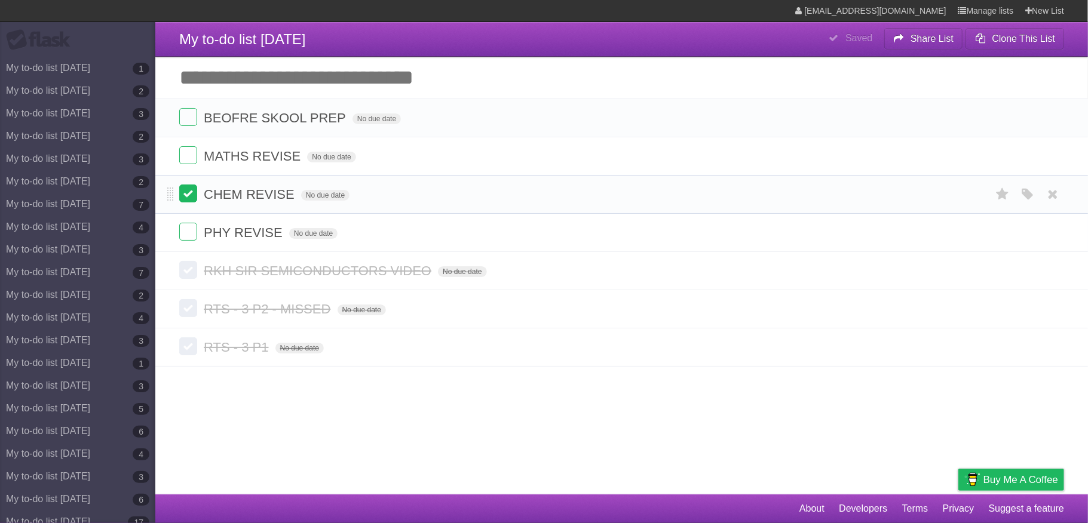
click at [187, 202] on label at bounding box center [188, 194] width 18 height 18
click at [191, 133] on li "BEOFRE SKOOL PREP No due date White Red Blue Green Purple Orange" at bounding box center [621, 118] width 932 height 39
click at [192, 119] on label at bounding box center [188, 117] width 18 height 18
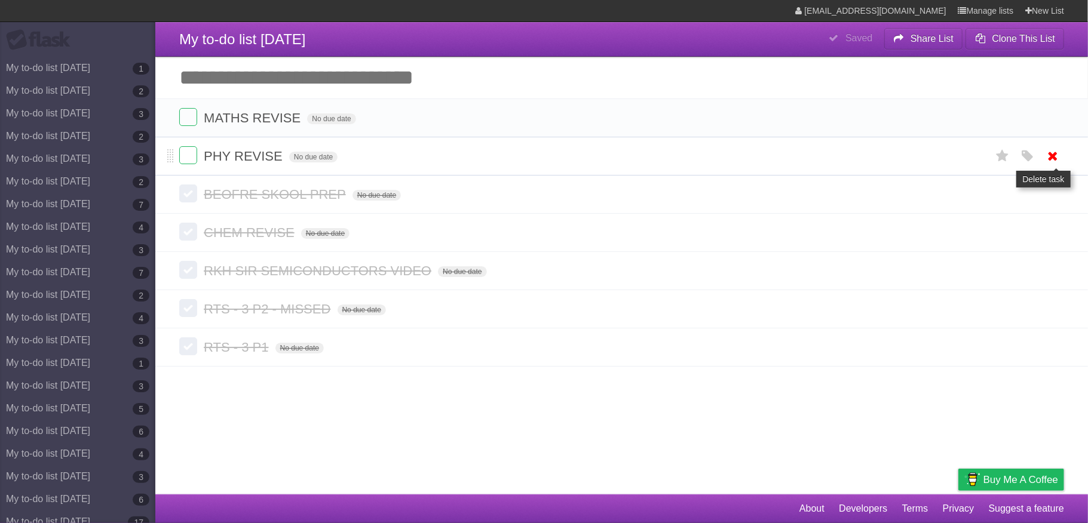
click at [1049, 156] on icon at bounding box center [1053, 156] width 17 height 20
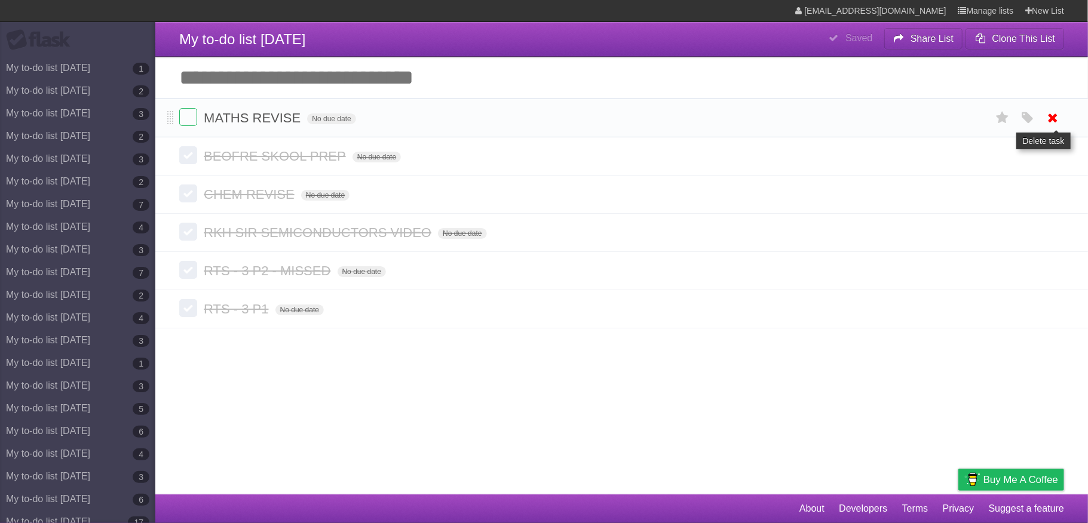
click at [1058, 117] on icon at bounding box center [1053, 118] width 17 height 20
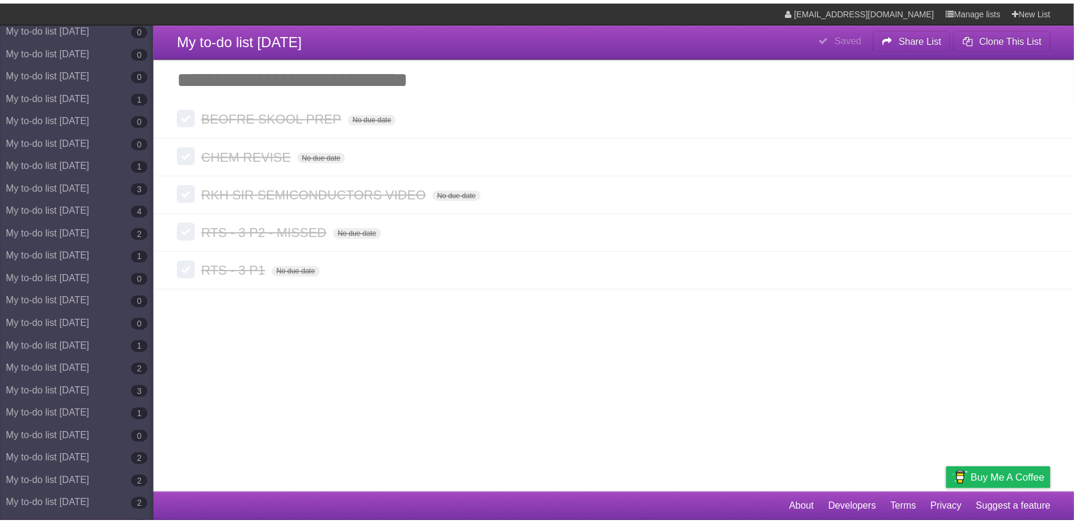
scroll to position [5191, 0]
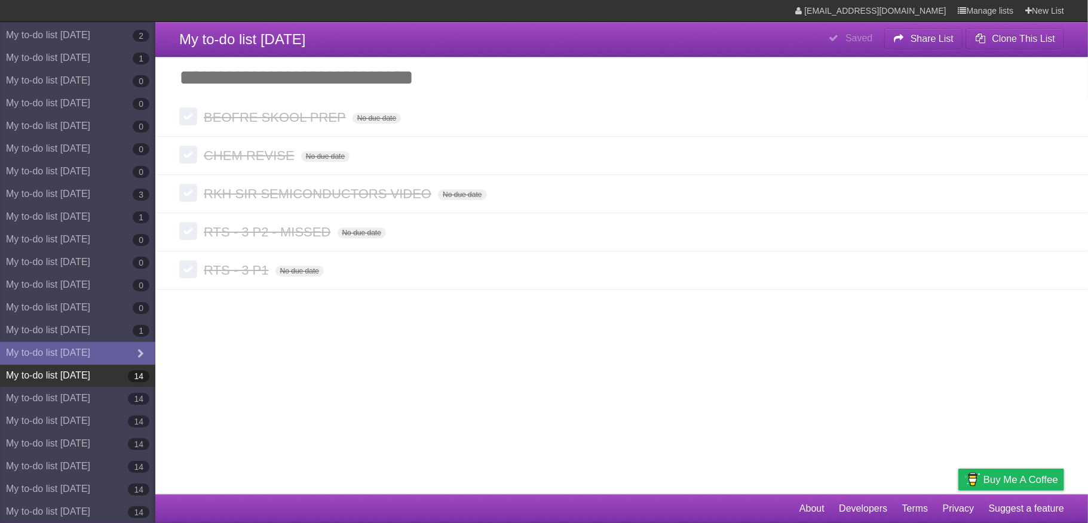
click at [60, 379] on link "My to-do list [DATE] 14" at bounding box center [77, 375] width 155 height 23
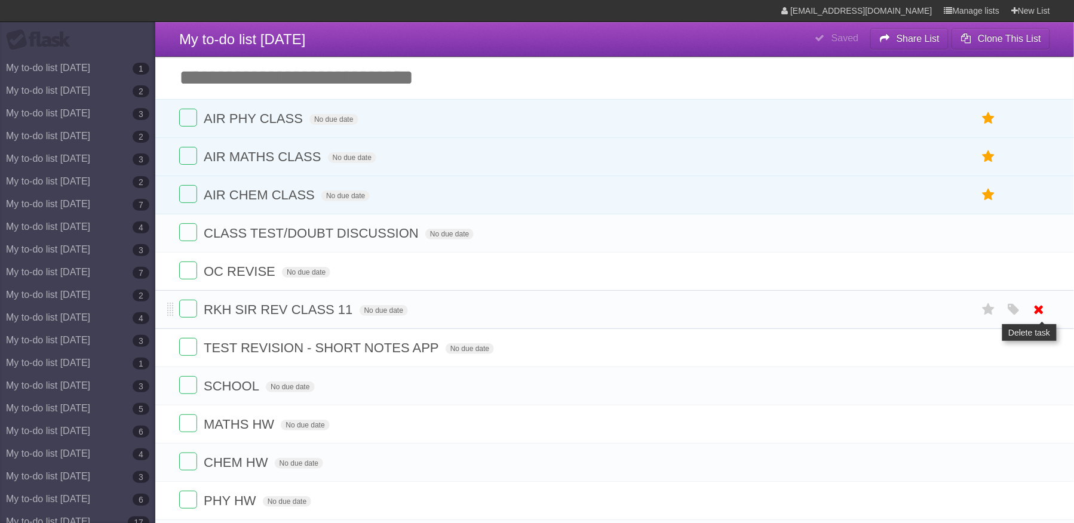
click at [1033, 320] on icon at bounding box center [1039, 310] width 17 height 20
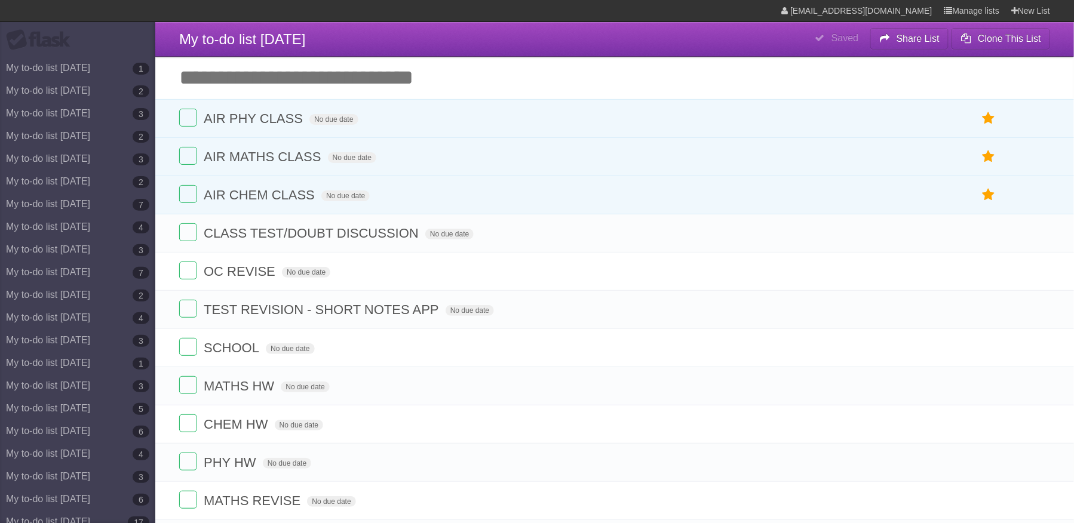
click at [1033, 320] on icon at bounding box center [1039, 310] width 17 height 20
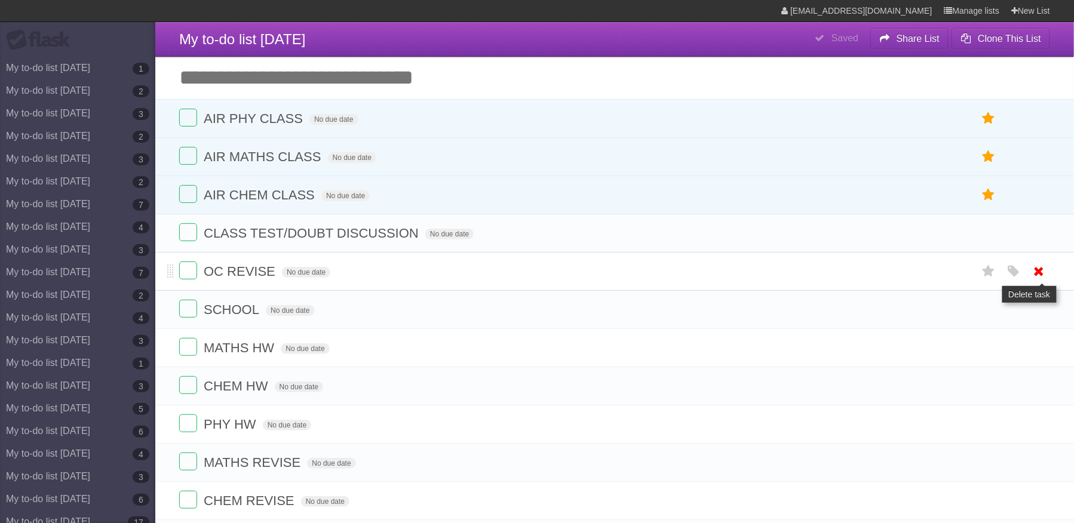
click at [1040, 272] on icon at bounding box center [1039, 272] width 17 height 20
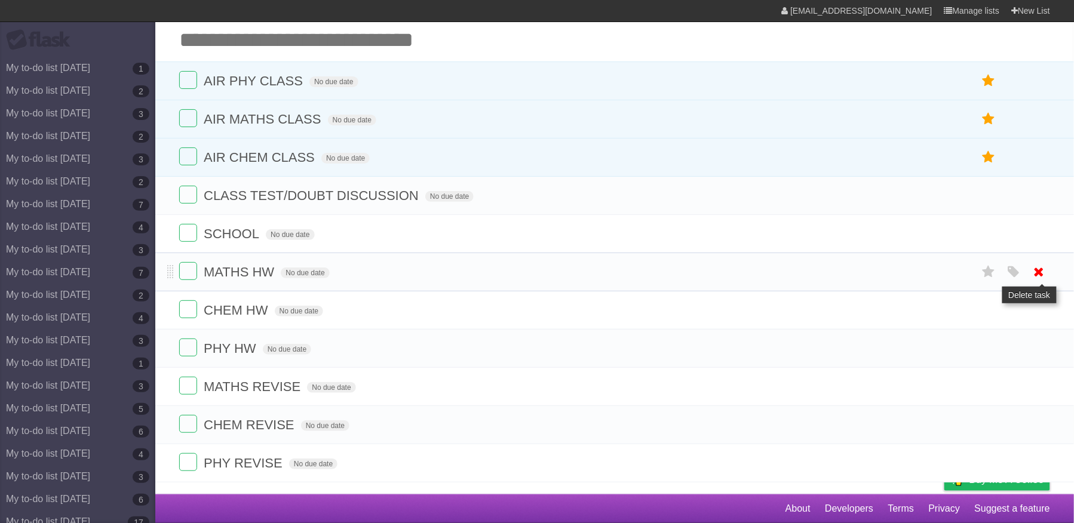
click at [1039, 266] on icon at bounding box center [1039, 272] width 17 height 20
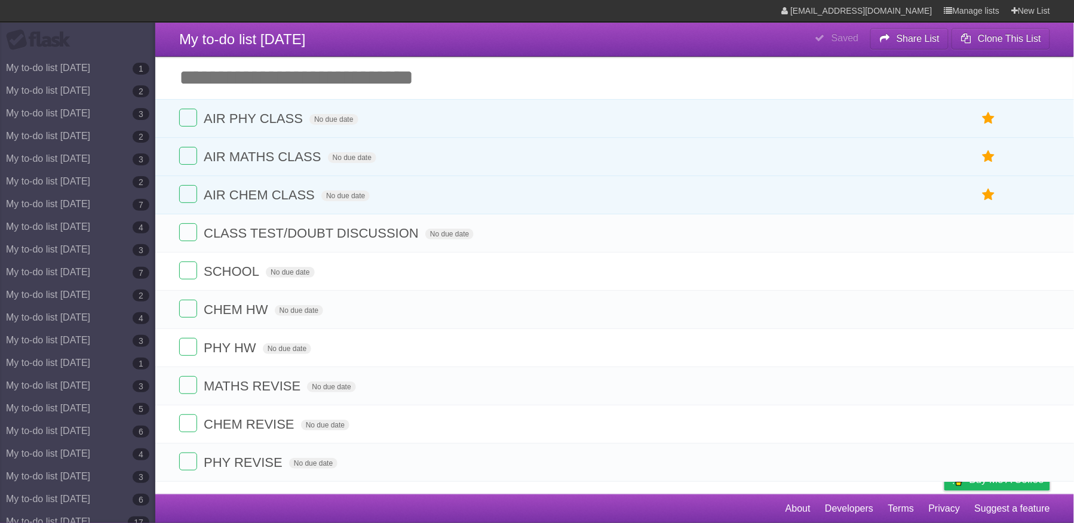
click at [1039, 266] on icon at bounding box center [1039, 272] width 17 height 20
click at [1036, 300] on icon at bounding box center [1039, 310] width 17 height 20
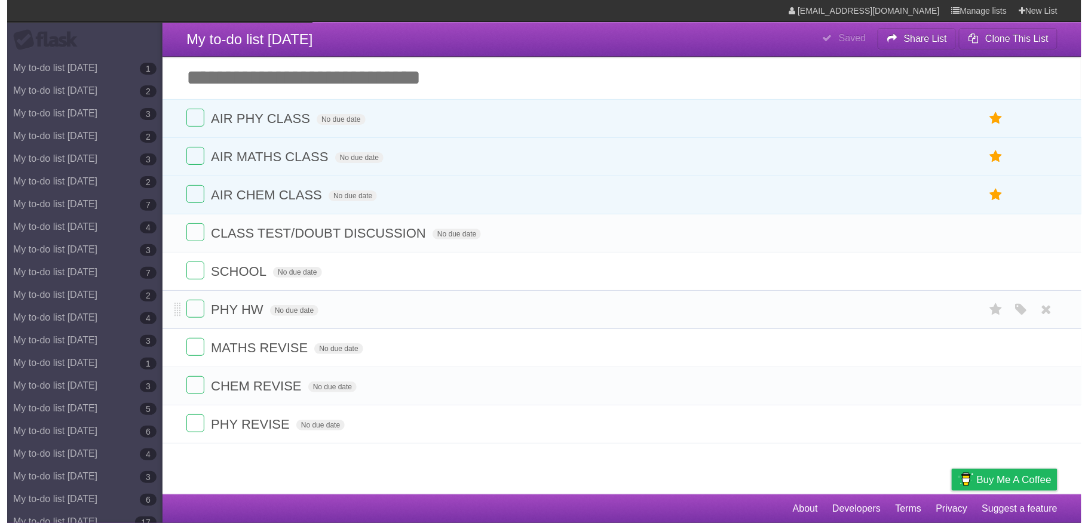
scroll to position [0, 0]
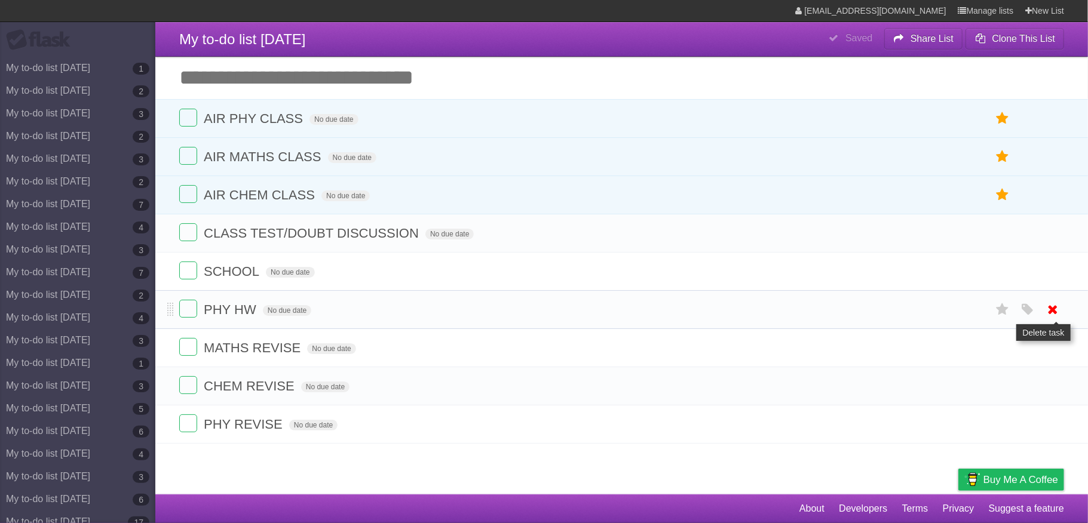
click at [1058, 311] on icon at bounding box center [1053, 310] width 17 height 20
